Goal: Task Accomplishment & Management: Use online tool/utility

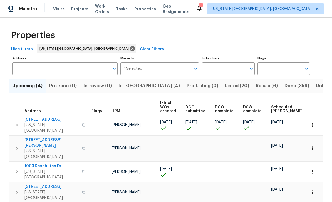
click at [107, 11] on span "Work Orders" at bounding box center [102, 8] width 14 height 11
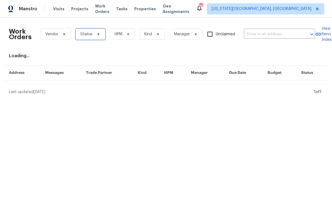
click at [98, 37] on span "Status" at bounding box center [91, 34] width 30 height 11
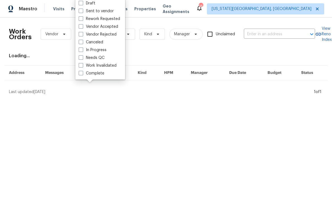
click at [172, 61] on div "Work Orders Vendor Status HPM Kind Manager Unclaimed ​ View Reno Index Loading.…" at bounding box center [166, 58] width 314 height 73
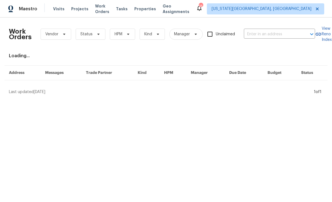
click at [120, 11] on div "Visits Projects Work Orders Tasks Properties Geo Assignments" at bounding box center [124, 8] width 143 height 11
click at [126, 9] on span "Tasks" at bounding box center [122, 9] width 12 height 4
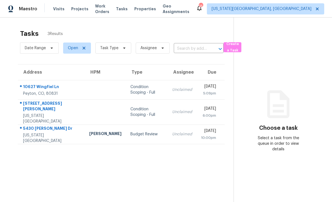
click at [46, 126] on div "5430 [PERSON_NAME] Dr" at bounding box center [51, 129] width 57 height 7
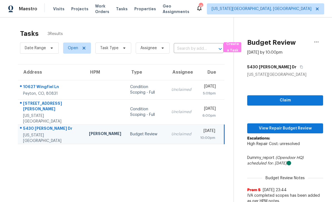
click at [299, 136] on p "Escalations: High Repair Cost: unresolved" at bounding box center [285, 144] width 76 height 17
click at [298, 133] on button "View Repair Budget Review" at bounding box center [285, 128] width 76 height 10
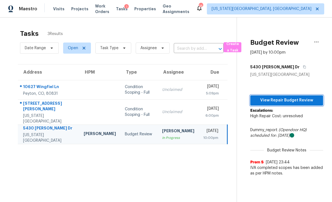
click at [296, 100] on span "View Repair Budget Review" at bounding box center [287, 100] width 64 height 7
